Goal: Task Accomplishment & Management: Use online tool/utility

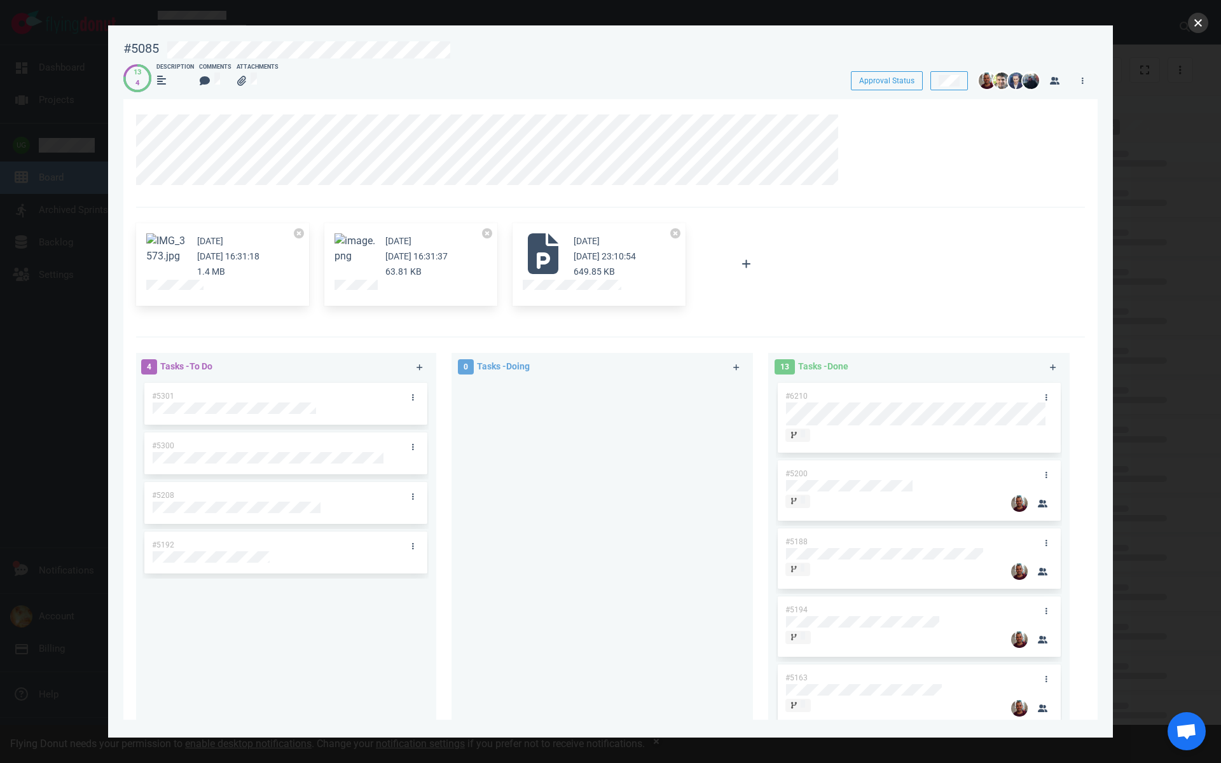
click at [1201, 21] on button "close" at bounding box center [1198, 23] width 20 height 20
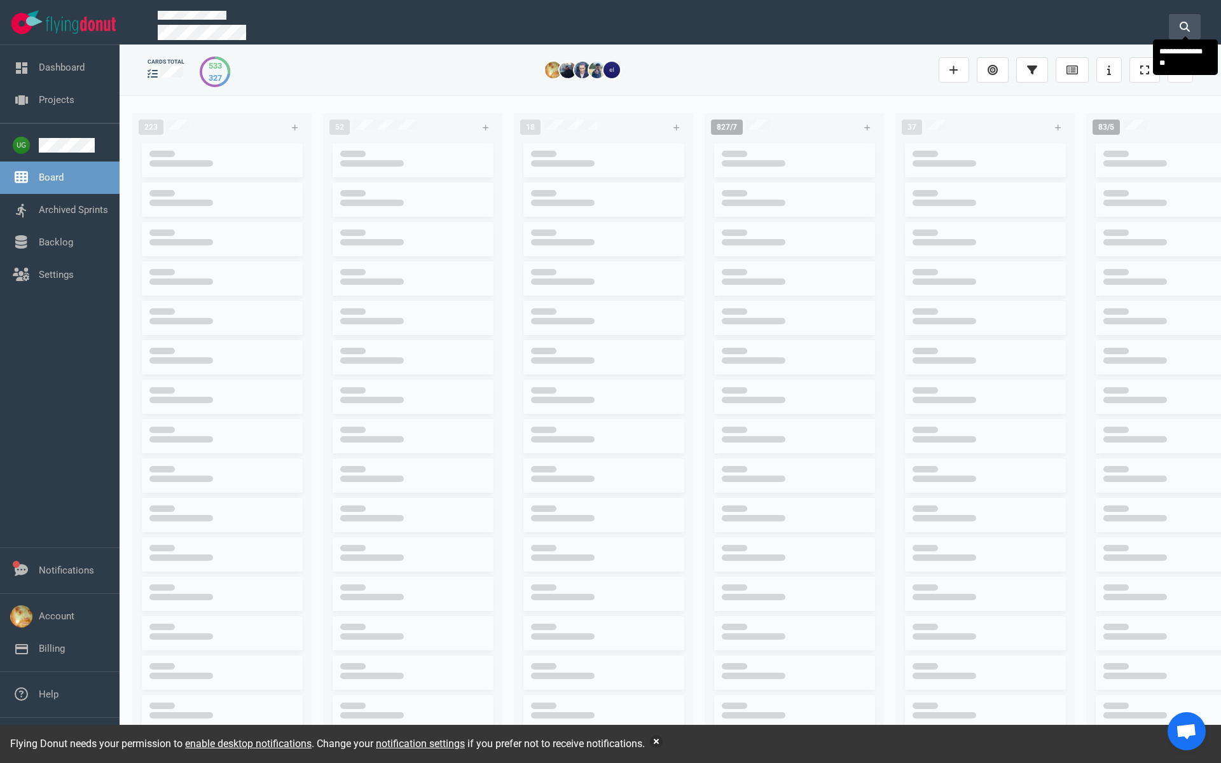
click at [1192, 23] on button at bounding box center [1185, 26] width 32 height 25
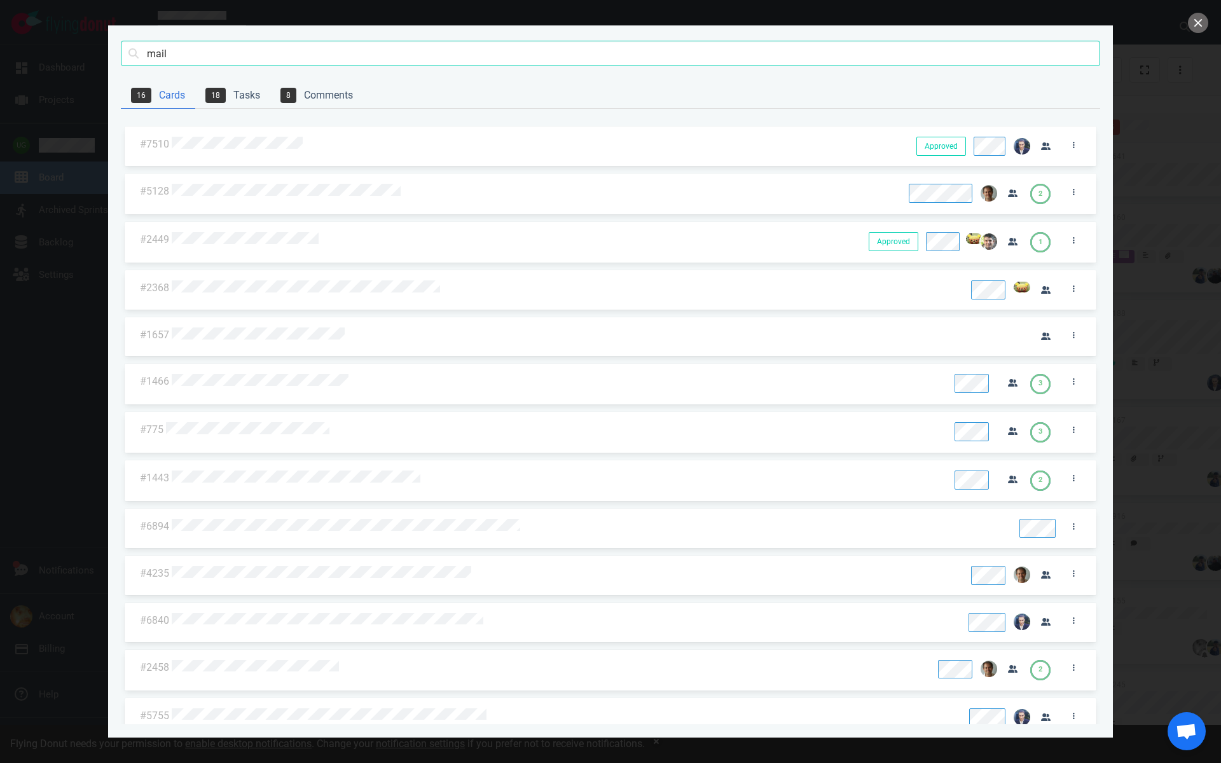
click at [192, 58] on input "mail" at bounding box center [611, 53] width 980 height 25
type input "mailgun"
click button "Search" at bounding box center [0, 0] width 0 height 0
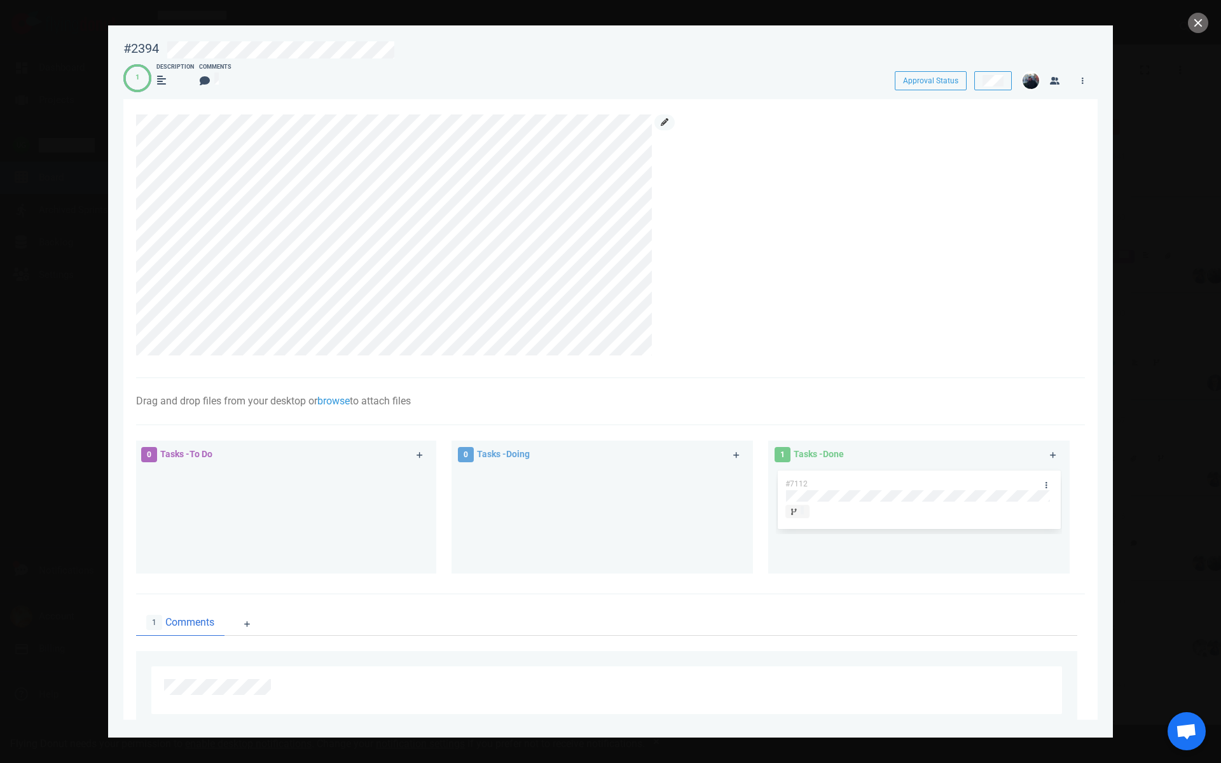
click at [669, 124] on link at bounding box center [665, 123] width 20 height 16
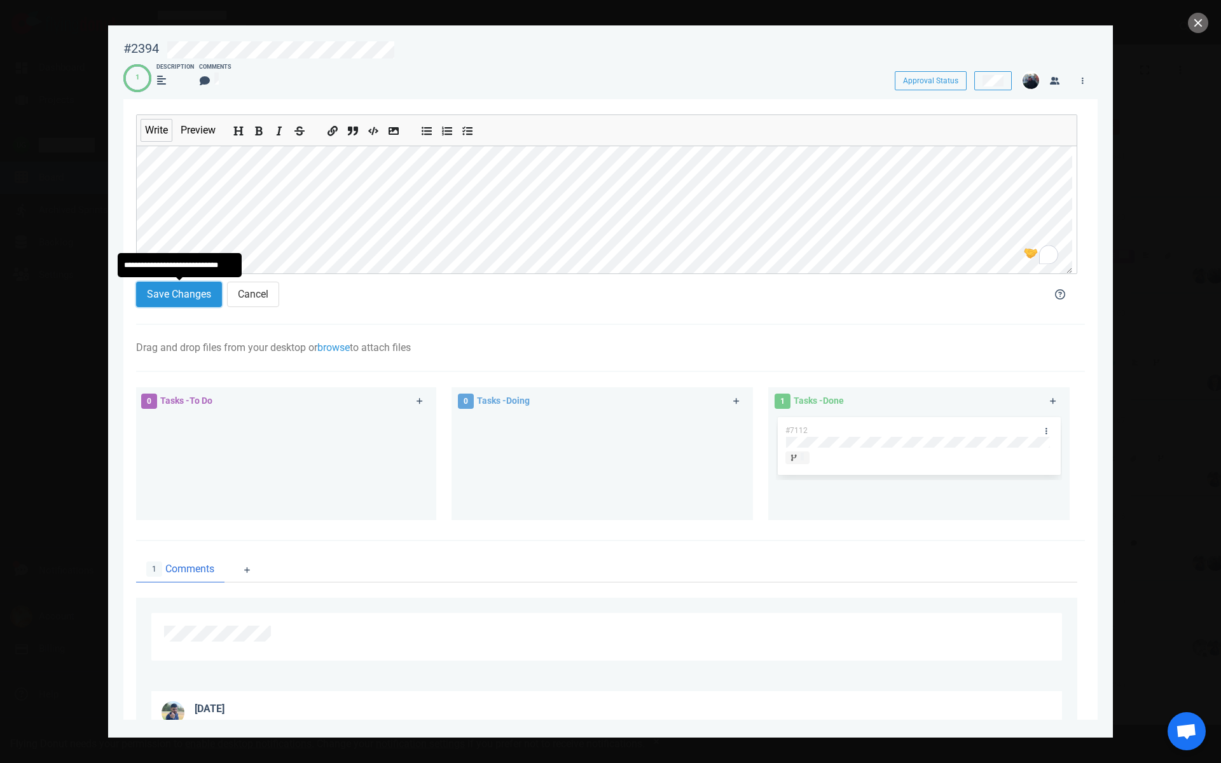
click at [193, 293] on button "Save Changes" at bounding box center [179, 294] width 86 height 25
